Goal: Information Seeking & Learning: Learn about a topic

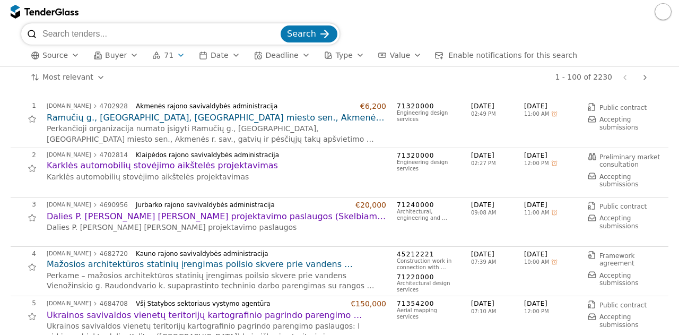
click at [205, 34] on input "search" at bounding box center [160, 33] width 236 height 21
paste input "(PU-14036/25) Poveikio aplinkai vertinimas ir derinimas"
type input "(PU-14036/25) Poveikio aplinkai vertinimas ir derinimas"
click at [281, 25] on button "Search" at bounding box center [309, 33] width 57 height 17
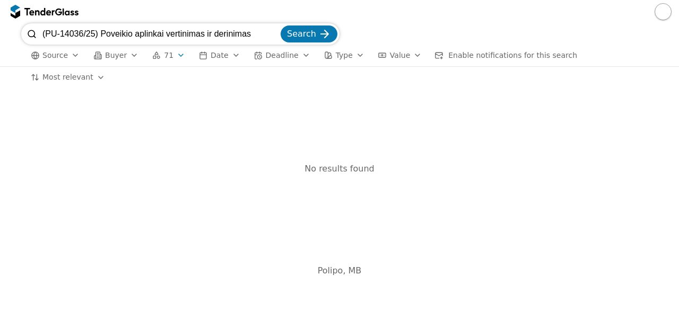
drag, startPoint x: 258, startPoint y: 34, endPoint x: 232, endPoint y: 33, distance: 26.0
click at [232, 33] on input "(PU-14036/25) Poveikio aplinkai vertinimas ir derinimas" at bounding box center [160, 33] width 236 height 21
click at [175, 52] on div "button" at bounding box center [181, 55] width 30 height 28
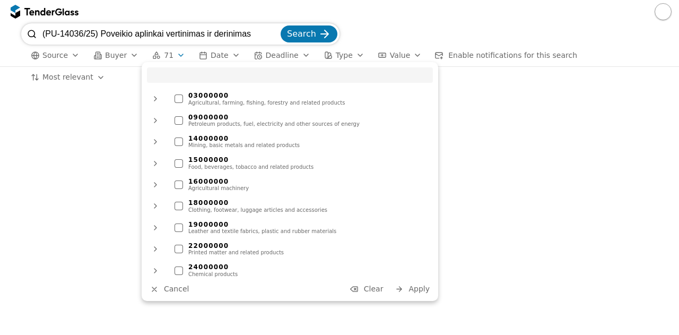
click at [384, 290] on span "Clear" at bounding box center [374, 288] width 20 height 8
click at [427, 297] on div "03000000 Agricultural, farming, fishing, forestry and related products 09000000…" at bounding box center [290, 181] width 297 height 239
click at [413, 283] on button "Apply" at bounding box center [412, 288] width 41 height 13
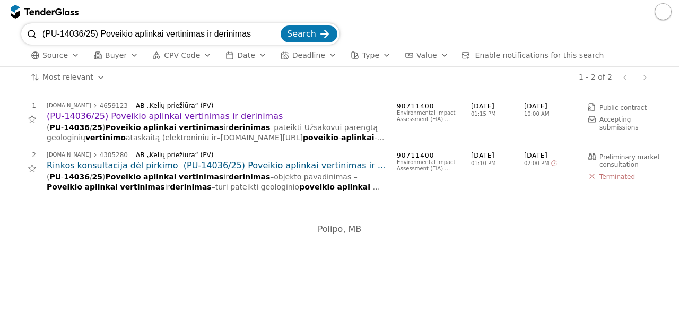
click at [313, 37] on span "Search" at bounding box center [301, 34] width 29 height 10
click at [215, 116] on h2 "(PU-14036/25) Poveikio aplinkai vertinimas ir derinimas" at bounding box center [217, 116] width 340 height 12
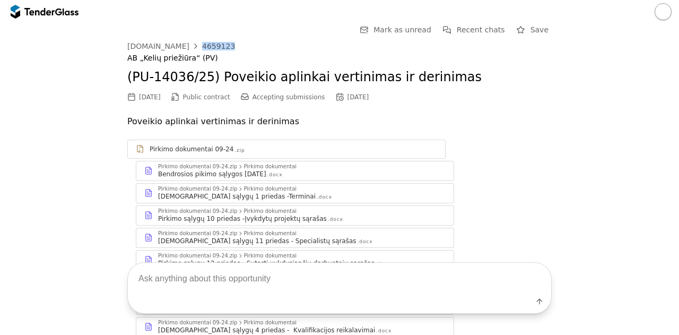
drag, startPoint x: 220, startPoint y: 48, endPoint x: 190, endPoint y: 45, distance: 29.9
click at [190, 45] on div "viesiejipirkimai.lt 4659123" at bounding box center [339, 46] width 424 height 8
copy div "4659123"
click at [202, 46] on div "4659123" at bounding box center [218, 45] width 33 height 7
click at [57, 9] on div at bounding box center [58, 11] width 7 height 7
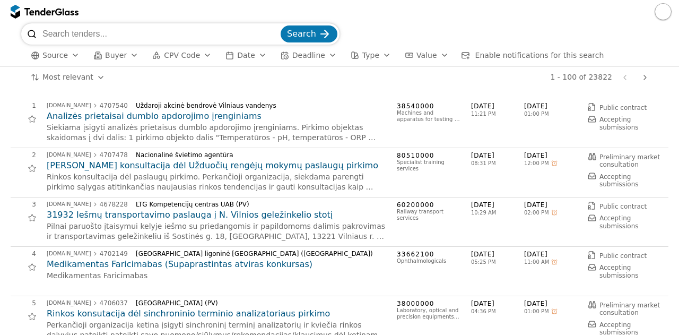
click at [82, 78] on html "Search Source Buyer CPV Code Date Deadline Type Value Enable notifications for …" at bounding box center [339, 167] width 679 height 335
click at [107, 55] on span "Buyer" at bounding box center [116, 55] width 22 height 8
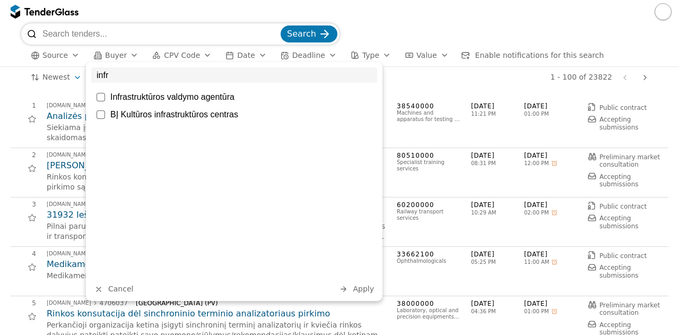
type input "infr"
click at [147, 91] on div "Infrastruktūros valdymo agentūra" at bounding box center [234, 96] width 286 height 15
click at [359, 284] on span "Apply" at bounding box center [363, 288] width 21 height 8
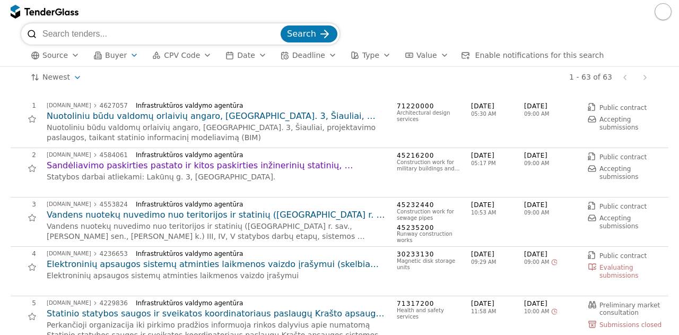
click at [246, 116] on h2 "Nuotoliniu būdu valdomų orlaivių angaro, [GEOGRAPHIC_DATA]. 3, Šiauliai, projek…" at bounding box center [217, 116] width 340 height 12
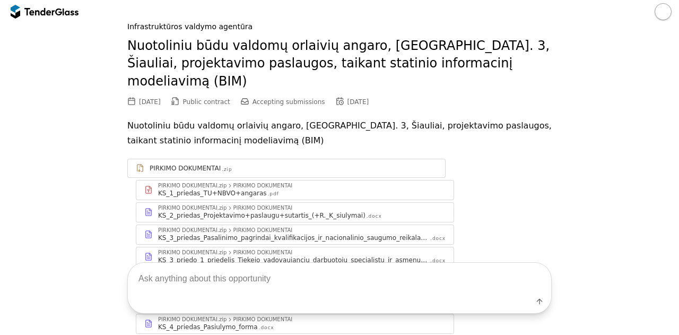
scroll to position [33, 0]
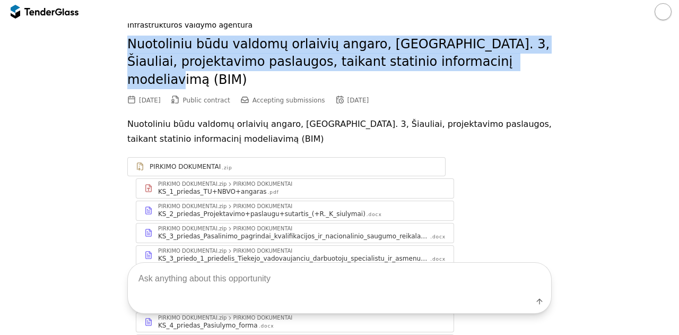
drag, startPoint x: 116, startPoint y: 37, endPoint x: 521, endPoint y: 71, distance: 406.3
click at [521, 71] on div "Go Back Mark as unread Recent chats Save viesiejipirkimai.lt 4627057 Infrastruk…" at bounding box center [339, 247] width 668 height 514
copy h2 "Nuotoliniu būdu valdomų orlaivių angaro, [GEOGRAPHIC_DATA]. 3, Šiauliai, projek…"
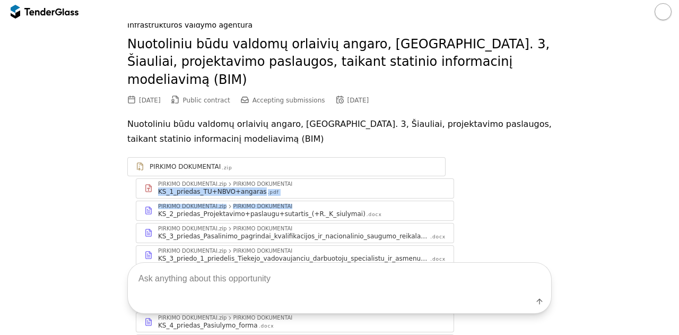
drag, startPoint x: 671, startPoint y: 166, endPoint x: 670, endPoint y: 190, distance: 24.4
click at [670, 190] on div "Go Back Mark as unread Recent chats Save viesiejipirkimai.lt 4627057 Infrastruk…" at bounding box center [339, 247] width 679 height 514
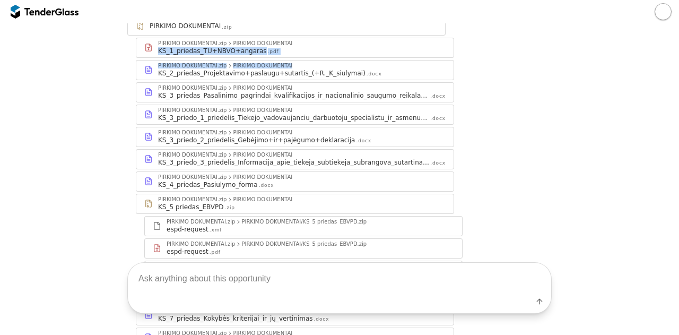
scroll to position [172, 0]
click at [296, 64] on div "PIRKIMO DOKUMENTAI.zip PIRKIMO DOKUMENTAI" at bounding box center [302, 67] width 288 height 6
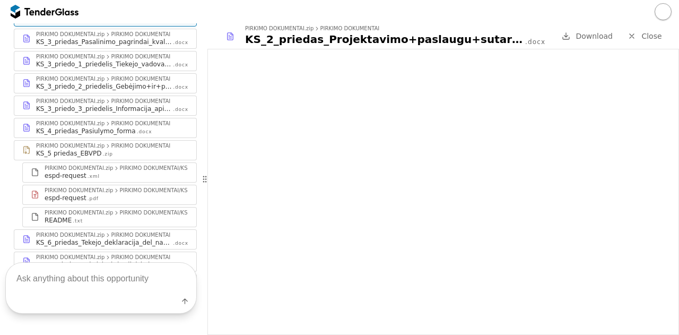
scroll to position [358, 0]
click at [119, 281] on div "Pirkimo_salygos .docx" at bounding box center [112, 285] width 152 height 8
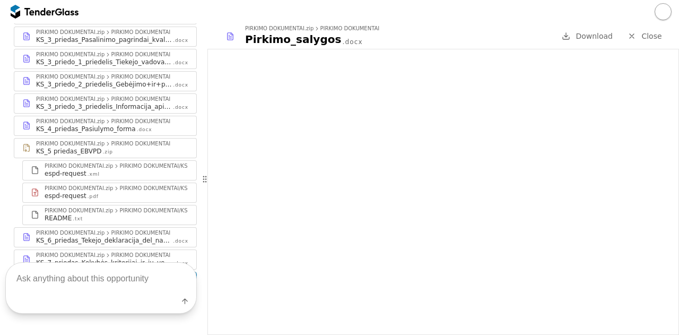
click at [152, 253] on div "PIRKIMO DOKUMENTAI" at bounding box center [140, 255] width 59 height 5
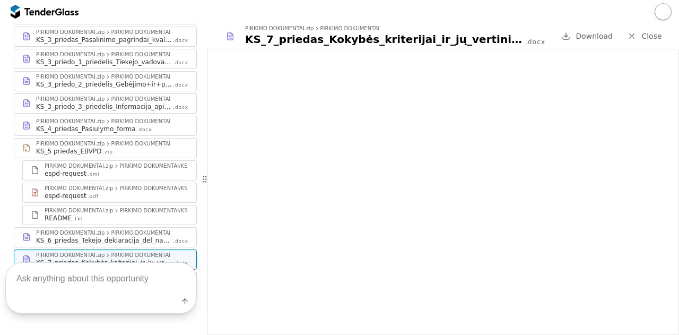
drag, startPoint x: 679, startPoint y: 235, endPoint x: 679, endPoint y: 265, distance: 29.7
click at [679, 265] on div at bounding box center [443, 192] width 472 height 286
drag, startPoint x: 679, startPoint y: 265, endPoint x: 679, endPoint y: 279, distance: 13.8
click at [679, 279] on div at bounding box center [443, 192] width 472 height 286
click at [150, 125] on div "KS_4_priedas_Pasiulymo_forma .docx" at bounding box center [112, 129] width 152 height 8
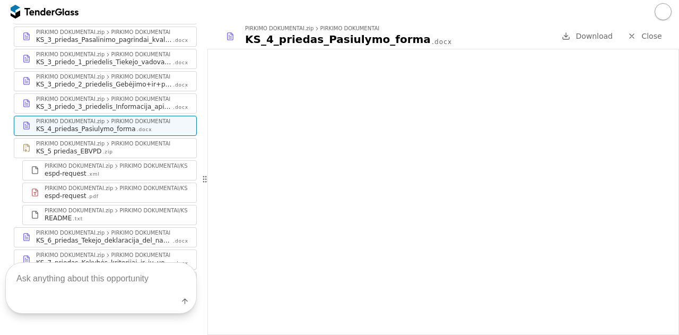
click at [157, 281] on div "Pirkimo_salygos .docx" at bounding box center [112, 285] width 152 height 8
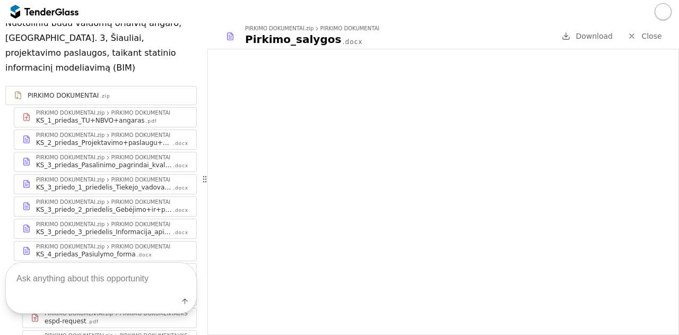
scroll to position [231, 0]
click at [127, 162] on div "KS_3_priedas_Pasalinimo_pagrindai_kvalifikacijos_ir_nacionalinio_saugumo_reikal…" at bounding box center [104, 166] width 136 height 8
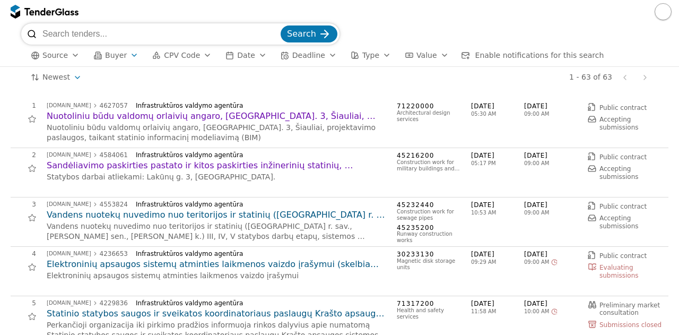
click at [327, 289] on div "4 viesiejipirkimai.lt 4236653 Infrastruktūros valdymo agentūra Elektroninių aps…" at bounding box center [336, 271] width 651 height 42
click at [121, 53] on button "Buyer" at bounding box center [116, 55] width 54 height 13
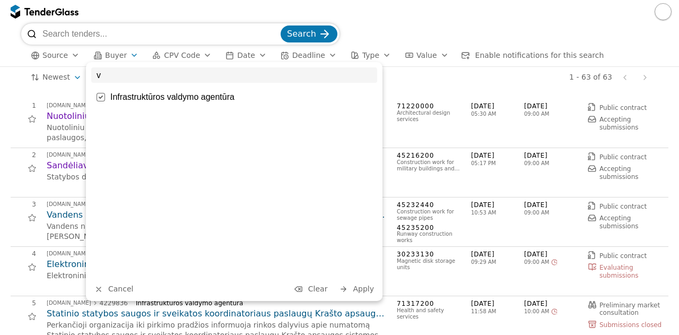
click at [150, 79] on input "v" at bounding box center [234, 74] width 286 height 15
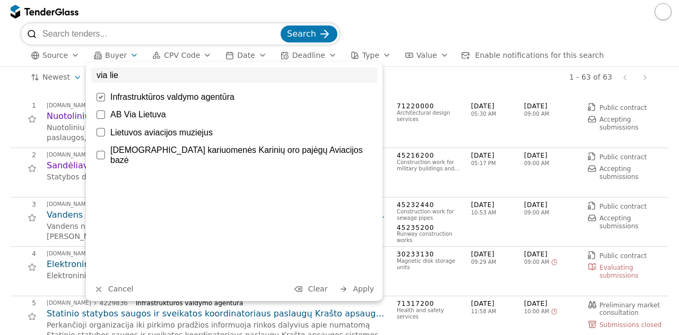
type input "via lie"
click at [97, 113] on div at bounding box center [101, 114] width 8 height 8
click at [104, 102] on div "Infrastruktūros valdymo agentūra" at bounding box center [234, 96] width 286 height 15
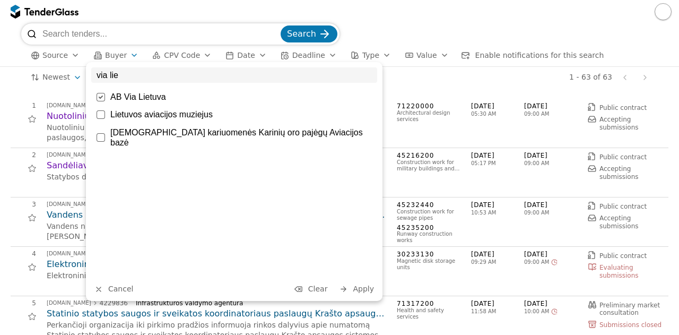
click at [350, 288] on button "Apply" at bounding box center [356, 288] width 41 height 13
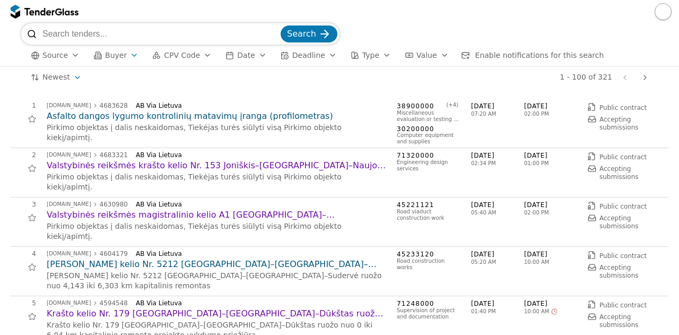
click at [253, 189] on div "2 viesiejipirkimai.lt 4683321 AB Via Lietuva Valstybinės reikšmės krašto kelio …" at bounding box center [336, 172] width 651 height 42
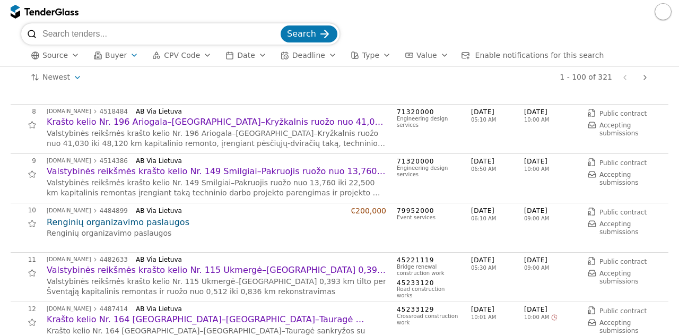
scroll to position [318, 0]
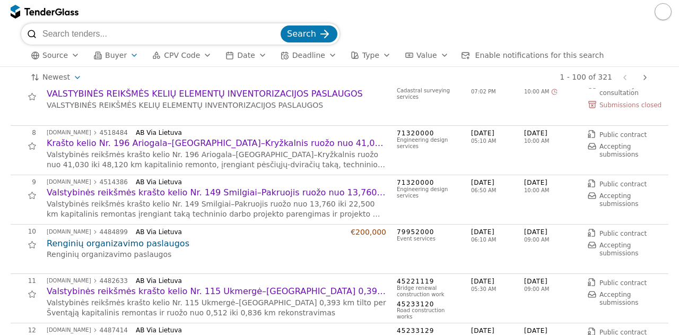
click at [286, 195] on h2 "Valstybinės reikšmės krašto kelio Nr. 149 Smilgiai–Pakruojis ruožo nuo 13,760 i…" at bounding box center [217, 193] width 340 height 12
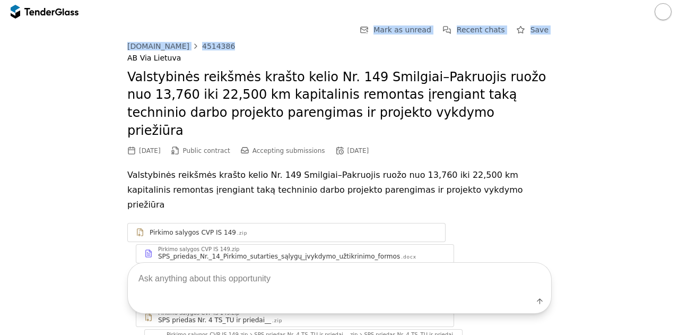
drag, startPoint x: 221, startPoint y: 46, endPoint x: 188, endPoint y: 39, distance: 33.6
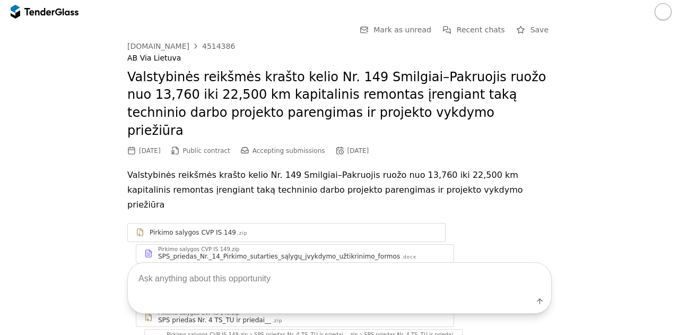
click at [232, 51] on div "viesiejipirkimai.lt 4514386 AB Via Lietuva" at bounding box center [339, 52] width 424 height 21
drag, startPoint x: 222, startPoint y: 45, endPoint x: 188, endPoint y: 43, distance: 34.5
click at [188, 43] on div "viesiejipirkimai.lt 4514386" at bounding box center [339, 46] width 424 height 8
copy link "4514386"
click at [305, 91] on h2 "Valstybinės reikšmės krašto kelio Nr. 149 Smilgiai–Pakruojis ruožo nuo 13,760 i…" at bounding box center [339, 103] width 424 height 71
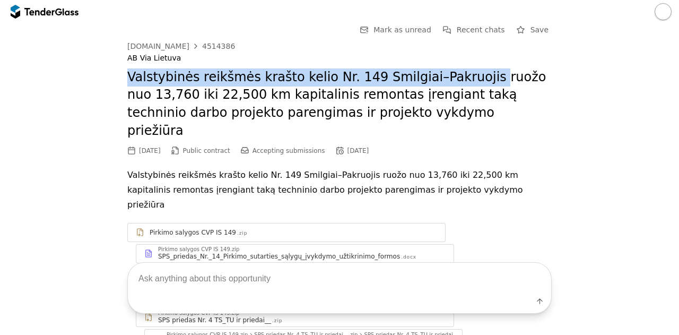
drag, startPoint x: 121, startPoint y: 74, endPoint x: 457, endPoint y: 76, distance: 336.4
copy h2 "Valstybinės reikšmės krašto kelio Nr. 149 Smilgiai–Pakruojis"
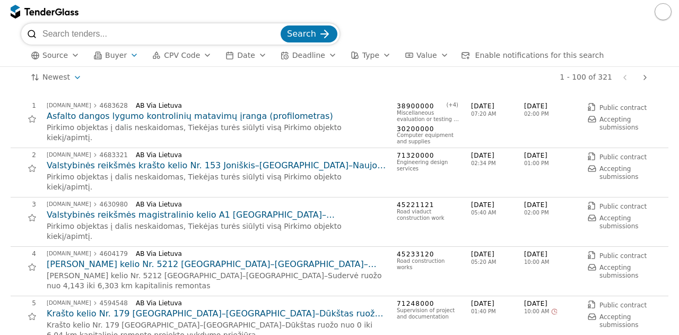
scroll to position [318, 0]
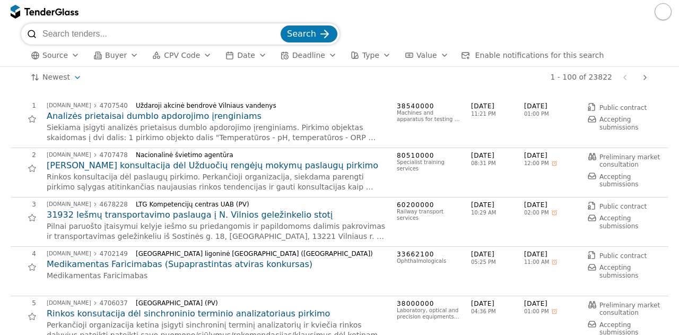
click at [112, 55] on span "Buyer" at bounding box center [116, 55] width 22 height 8
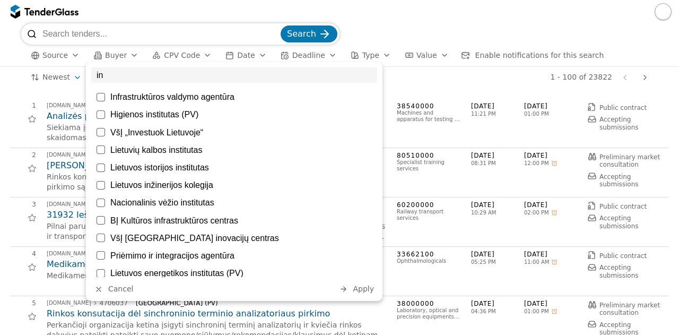
type input "in"
click at [158, 99] on div "Infrastruktūros valdymo agentūra" at bounding box center [241, 97] width 262 height 10
click at [365, 296] on div "in Infrastruktūros valdymo agentūra Higienos institutas (PV) VšĮ „Investuok Lie…" at bounding box center [234, 181] width 297 height 239
click at [365, 294] on button "Apply" at bounding box center [356, 288] width 41 height 13
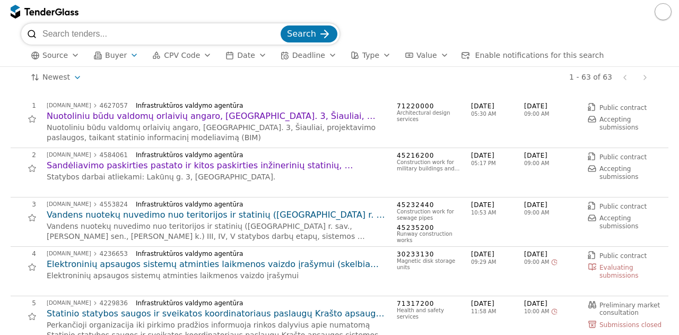
click at [162, 123] on div "Nuotoliniu būdu valdomų orlaivių angaro, [GEOGRAPHIC_DATA]. 3, Šiauliai, projek…" at bounding box center [217, 133] width 340 height 21
click at [180, 120] on h2 "Nuotoliniu būdu valdomų orlaivių angaro, [GEOGRAPHIC_DATA]. 3, Šiauliai, projek…" at bounding box center [217, 116] width 340 height 12
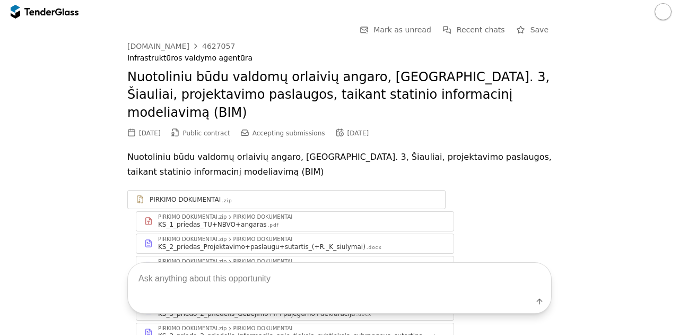
click at [267, 304] on div "Label" at bounding box center [339, 303] width 423 height 19
click at [255, 284] on textarea at bounding box center [339, 278] width 423 height 31
type textarea "kokie statiniai projektuojami?"
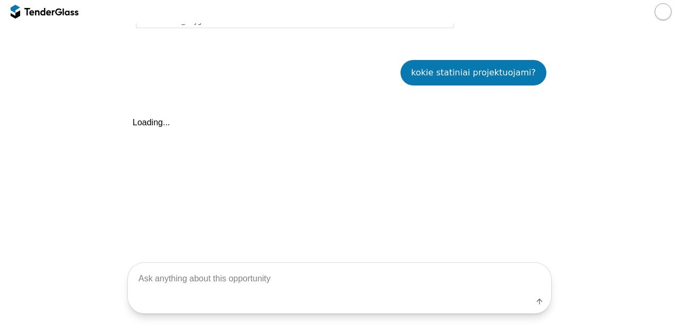
scroll to position [494, 0]
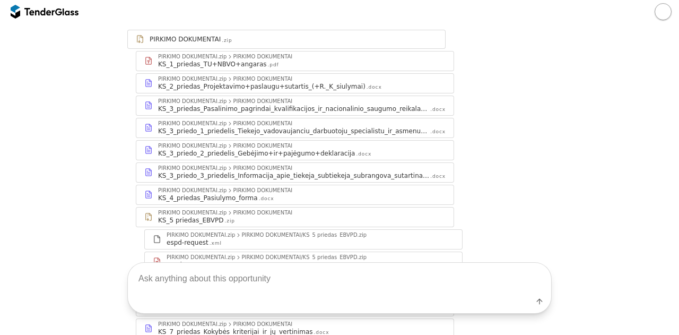
scroll to position [157, 0]
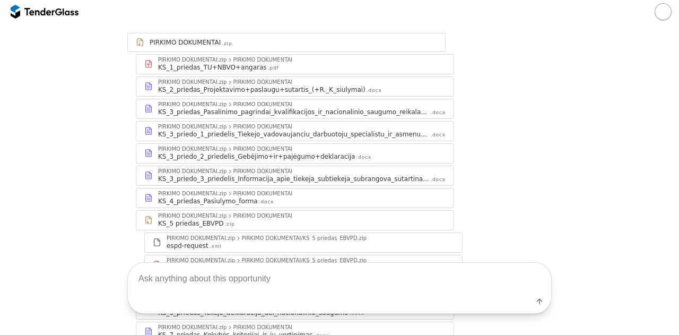
click at [268, 57] on div "PIRKIMO DOKUMENTAI" at bounding box center [262, 59] width 59 height 5
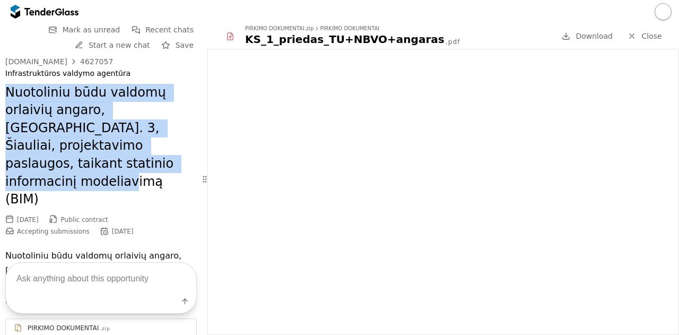
drag, startPoint x: 3, startPoint y: 91, endPoint x: 127, endPoint y: 161, distance: 142.5
copy h2 "Nuotoliniu būdu valdomų orlaivių angaro, [GEOGRAPHIC_DATA]. 3, Šiauliai, projek…"
drag, startPoint x: 137, startPoint y: 193, endPoint x: 103, endPoint y: 193, distance: 33.4
click at [103, 214] on div "09/24/2025 Public contract Accepting submissions 10/27/2025" at bounding box center [101, 226] width 192 height 24
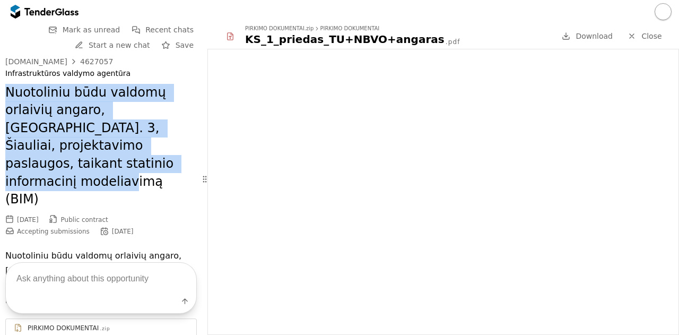
copy div "[DATE]"
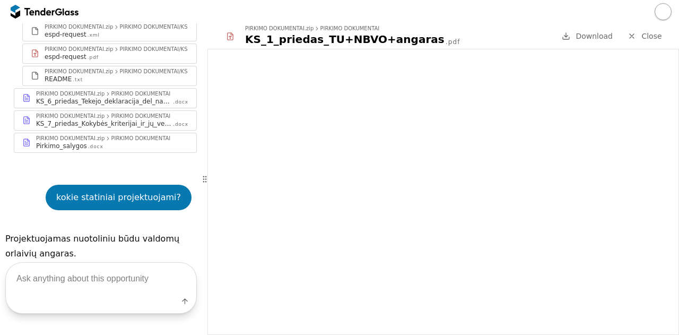
scroll to position [493, 0]
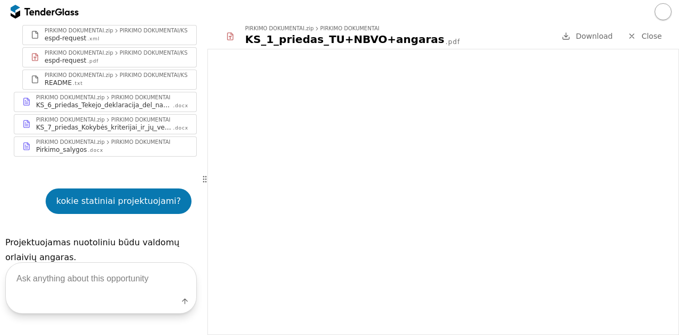
click at [203, 275] on div at bounding box center [204, 178] width 5 height 311
click at [192, 272] on div "Label" at bounding box center [101, 288] width 202 height 94
click at [203, 276] on div at bounding box center [204, 178] width 5 height 311
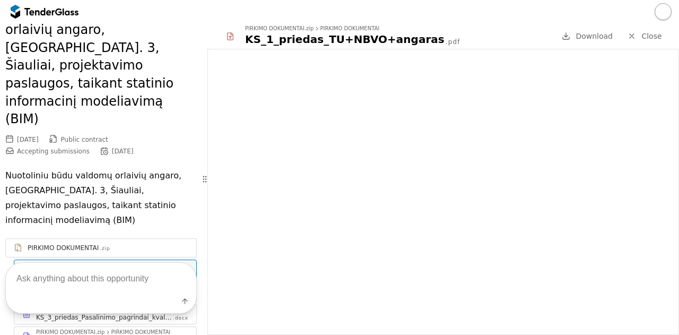
scroll to position [0, 0]
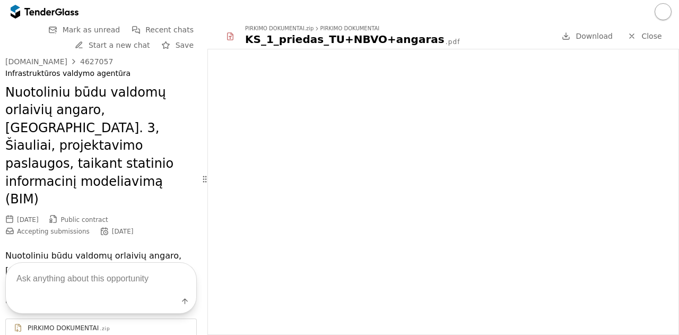
click at [88, 58] on div "4627057" at bounding box center [96, 61] width 33 height 7
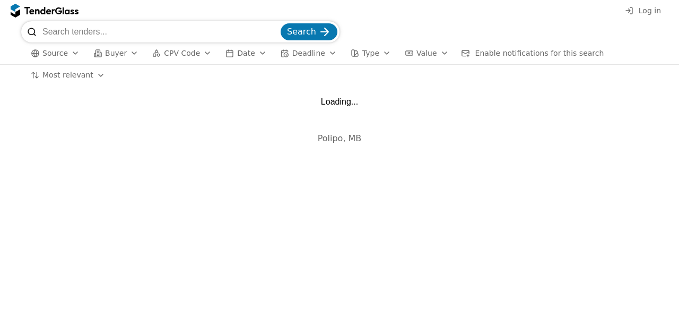
click at [225, 34] on input "search" at bounding box center [160, 31] width 236 height 21
paste input "4725825"
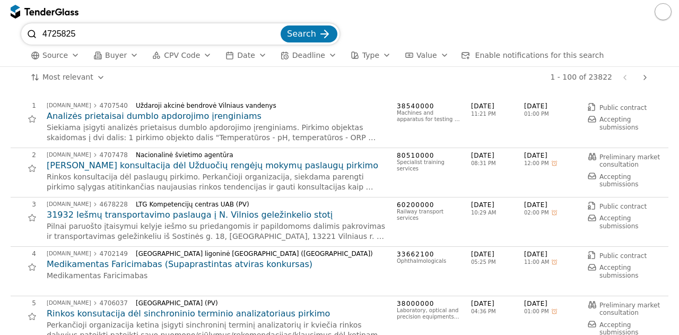
type input "4725825"
click at [281, 25] on button "Search" at bounding box center [309, 33] width 57 height 17
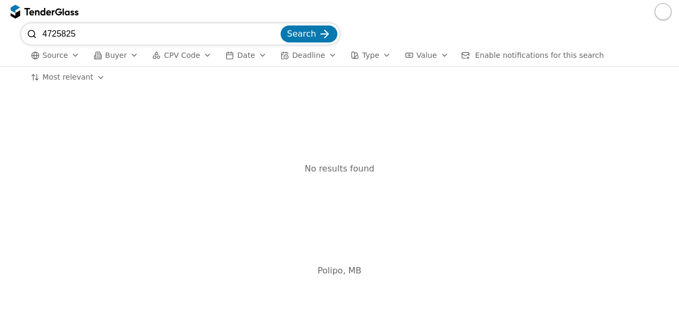
click at [156, 26] on input "4725825" at bounding box center [160, 33] width 236 height 21
drag, startPoint x: 156, startPoint y: 26, endPoint x: 30, endPoint y: 18, distance: 126.0
click at [30, 18] on div "4725825 Search Source Buyer CPV Code Date Deadline Type Value Enable notificati…" at bounding box center [339, 167] width 679 height 335
click at [112, 53] on span "Buyer" at bounding box center [116, 55] width 22 height 8
click at [180, 54] on span "CPV Code" at bounding box center [182, 55] width 36 height 8
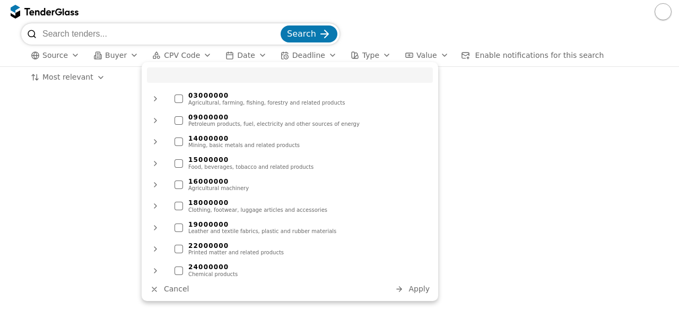
type input "ų"
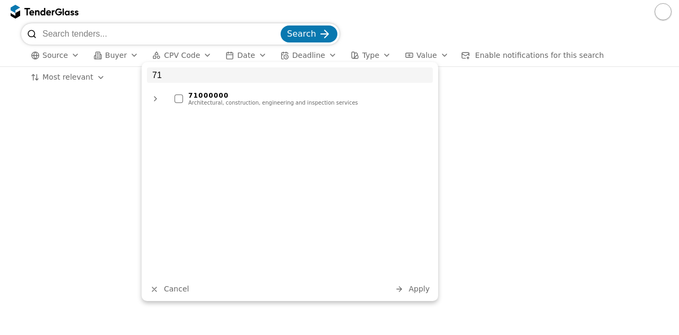
type input "71"
click at [208, 105] on div "Architectural, construction, engineering and inspection services" at bounding box center [307, 103] width 239 height 6
click at [419, 289] on span "Apply" at bounding box center [419, 288] width 21 height 8
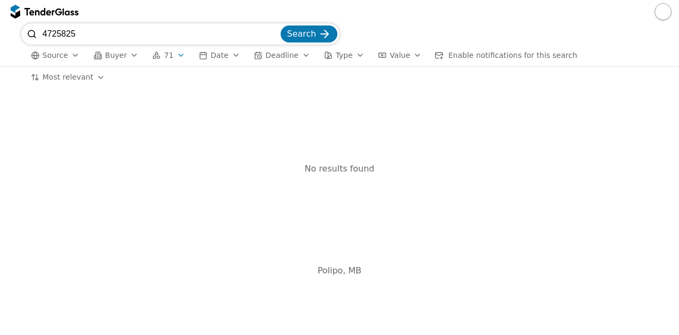
click at [220, 32] on input "4725825" at bounding box center [160, 33] width 236 height 21
click at [296, 35] on span "Search" at bounding box center [301, 34] width 29 height 10
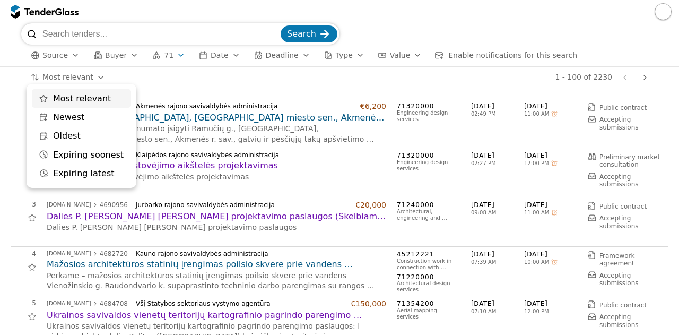
click at [78, 80] on html "Search Source Buyer 71 Date Deadline Type Value Enable notifications for this s…" at bounding box center [339, 167] width 679 height 335
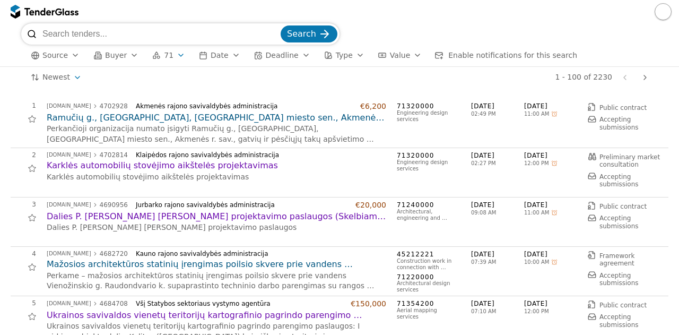
click at [179, 54] on button "71" at bounding box center [168, 55] width 41 height 13
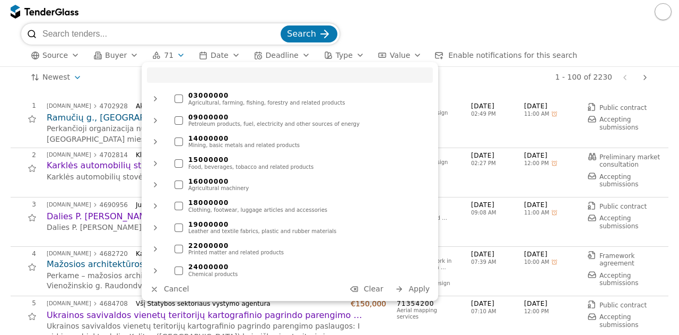
click at [383, 287] on span "Clear" at bounding box center [374, 288] width 20 height 8
click at [410, 288] on button "Apply" at bounding box center [412, 288] width 41 height 13
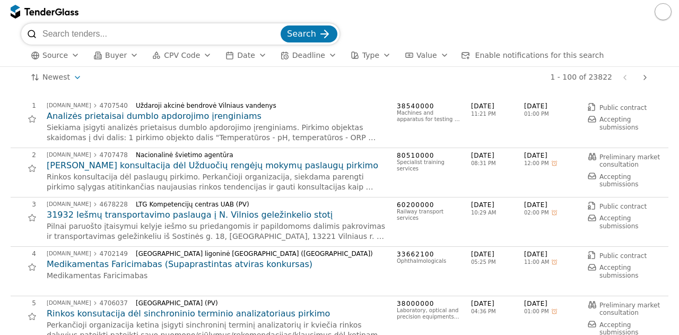
click at [178, 58] on span "CPV Code" at bounding box center [182, 55] width 36 height 8
click at [104, 73] on div "1 - 100 of 23822 Previous page Next page" at bounding box center [371, 77] width 561 height 21
